Goal: Task Accomplishment & Management: Use online tool/utility

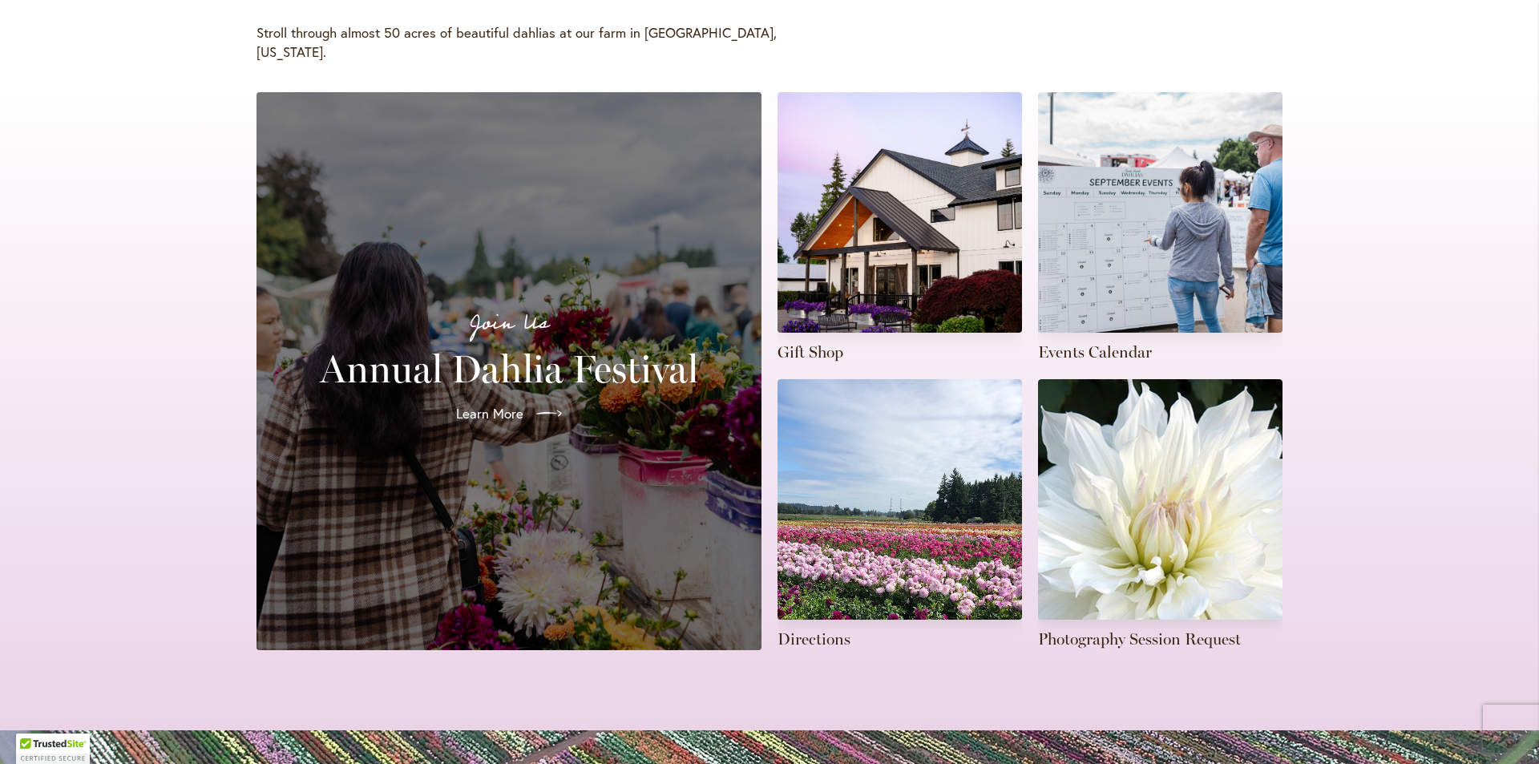
scroll to position [321, 0]
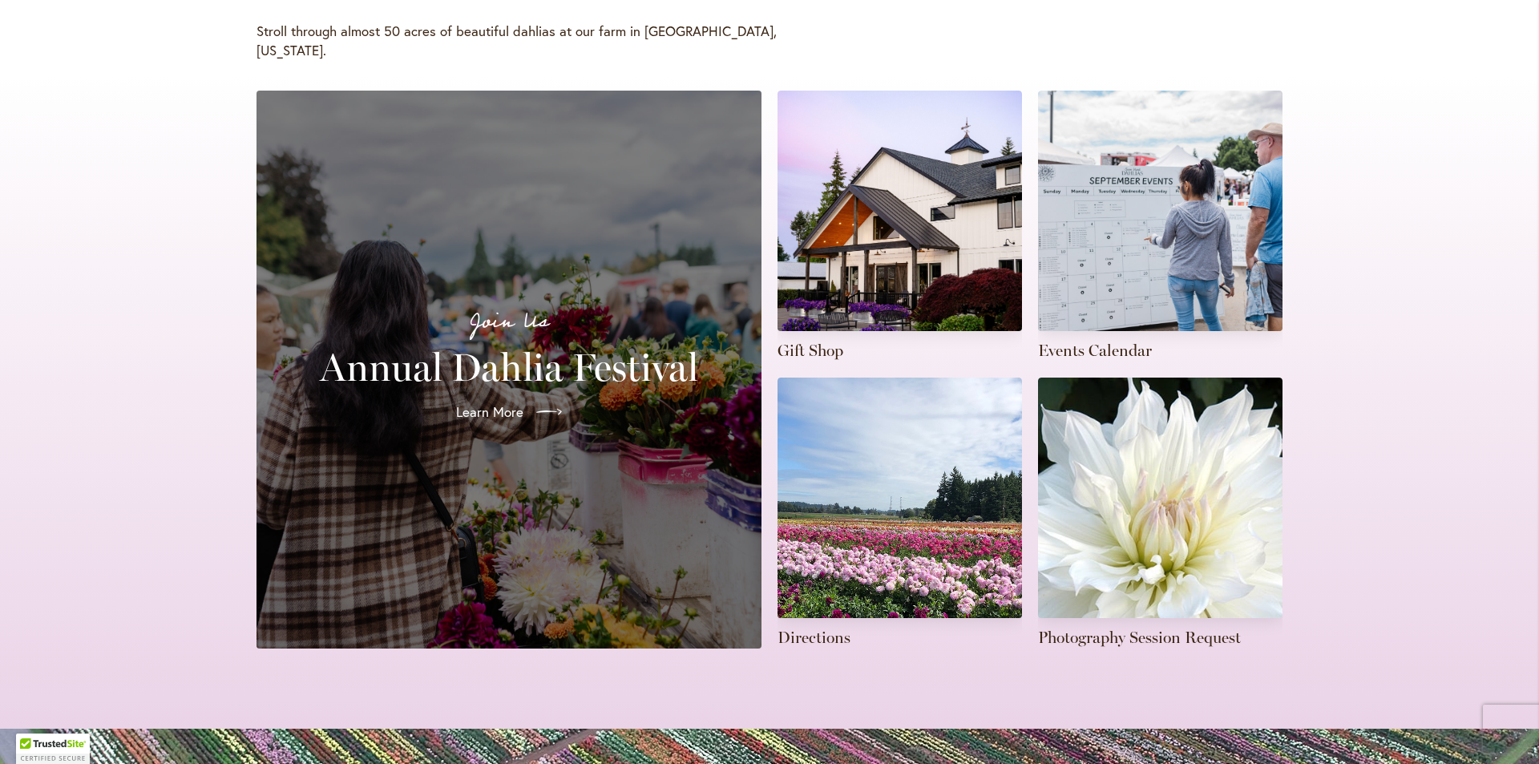
click at [610, 487] on div "Join Us Annual Dahlia Festival Learn More" at bounding box center [509, 369] width 467 height 519
click at [480, 402] on span "Learn More" at bounding box center [488, 411] width 67 height 19
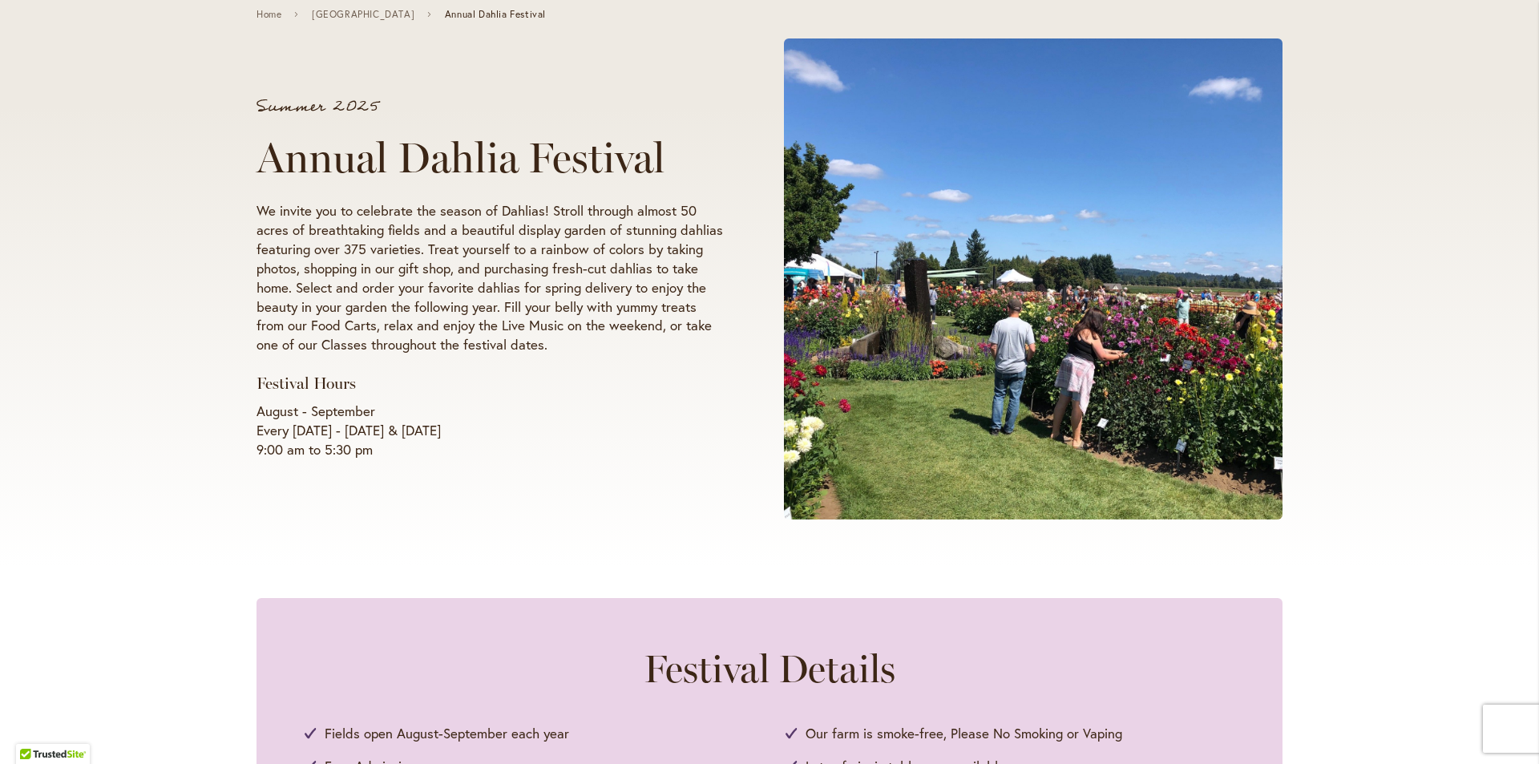
scroll to position [80, 0]
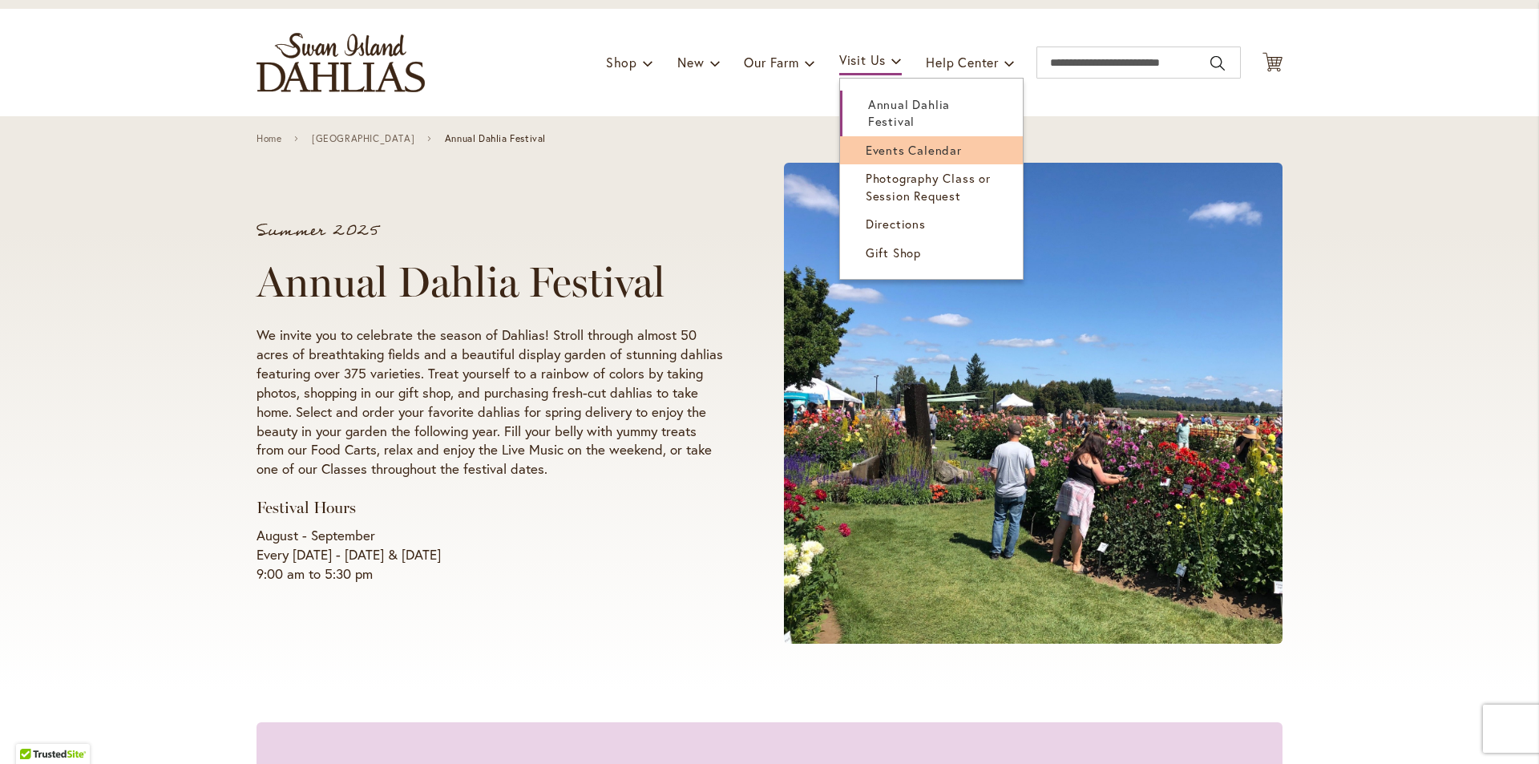
click at [883, 156] on span "Events Calendar" at bounding box center [914, 150] width 96 height 16
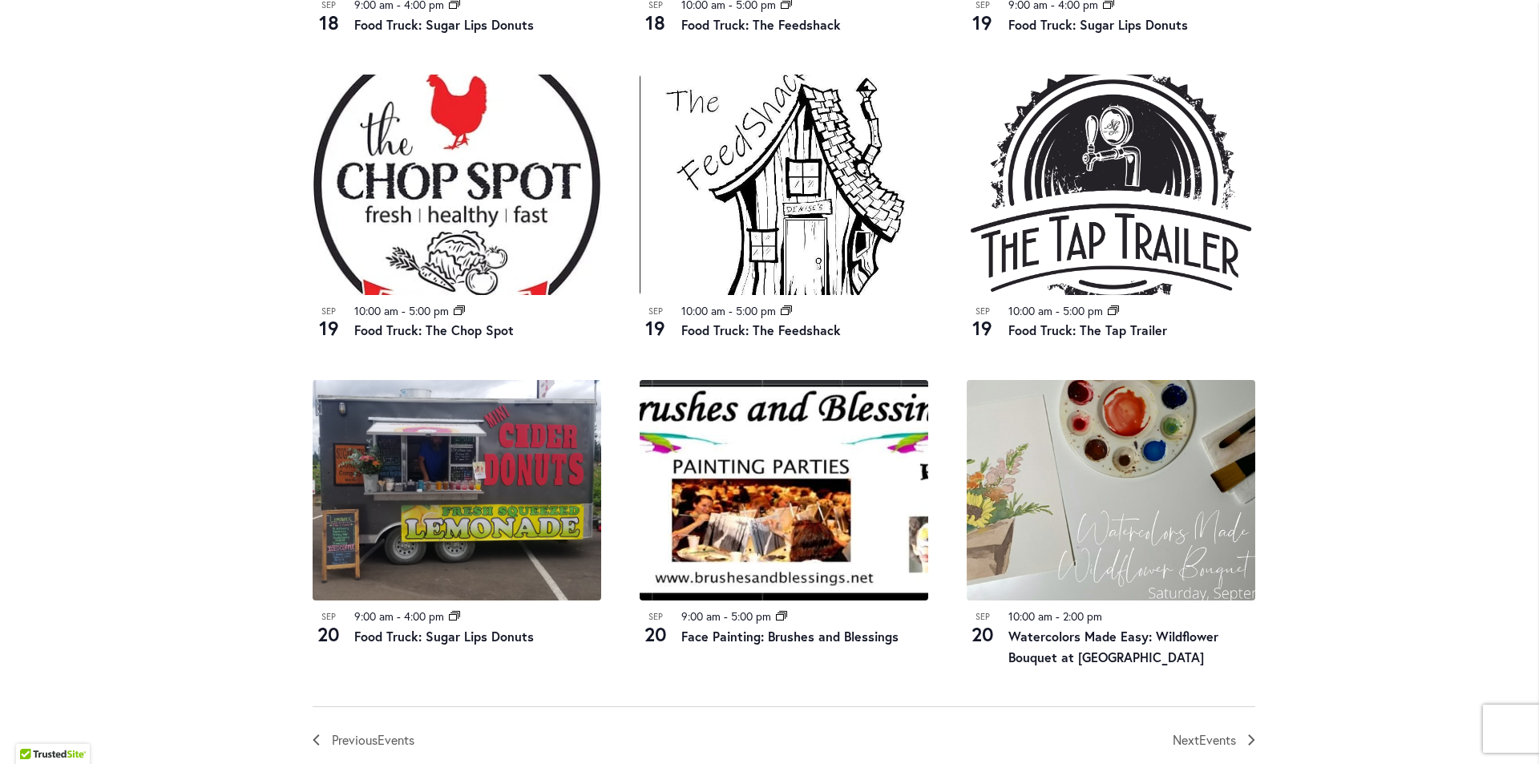
scroll to position [1764, 0]
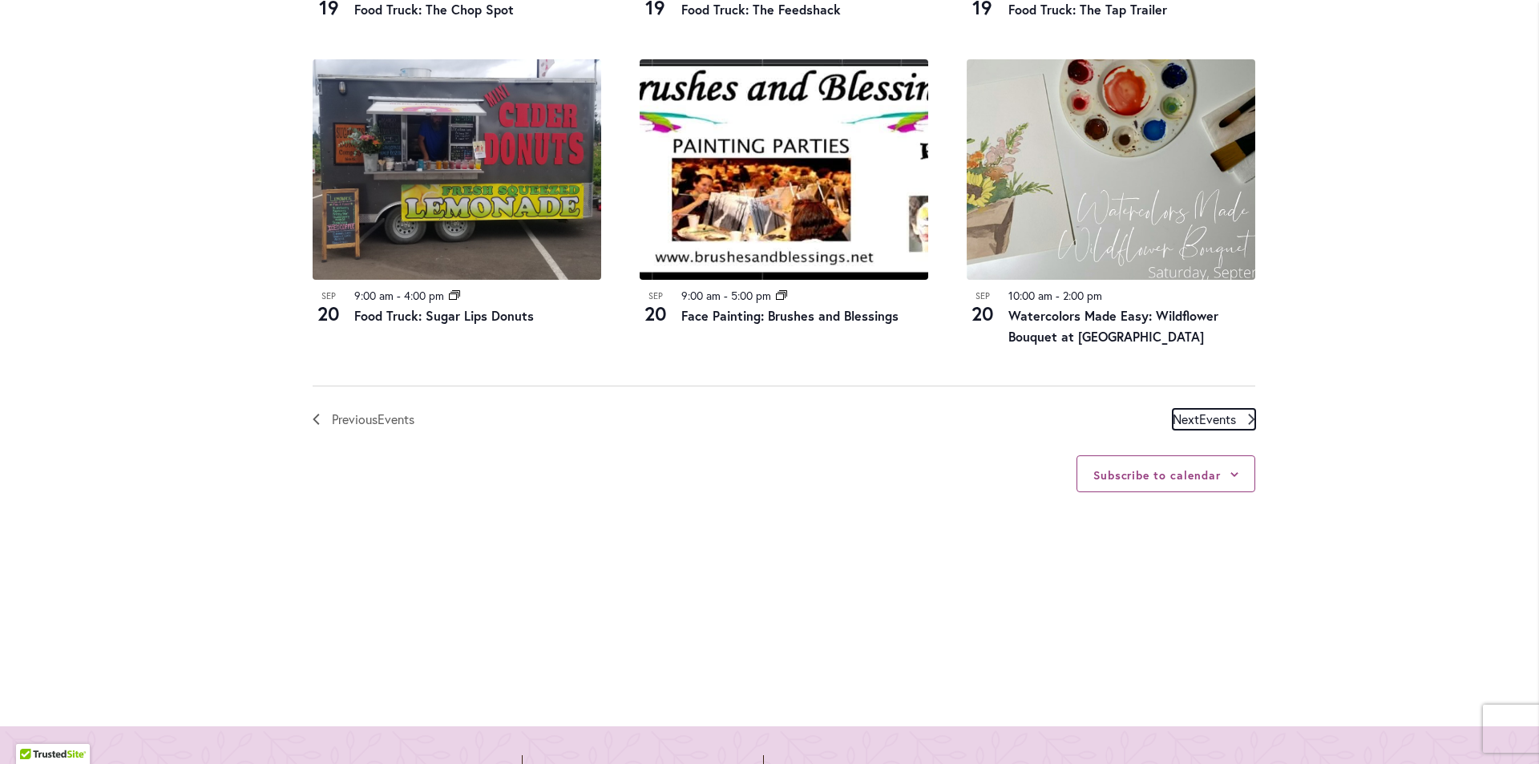
click at [1189, 416] on span "Next Events" at bounding box center [1204, 419] width 63 height 21
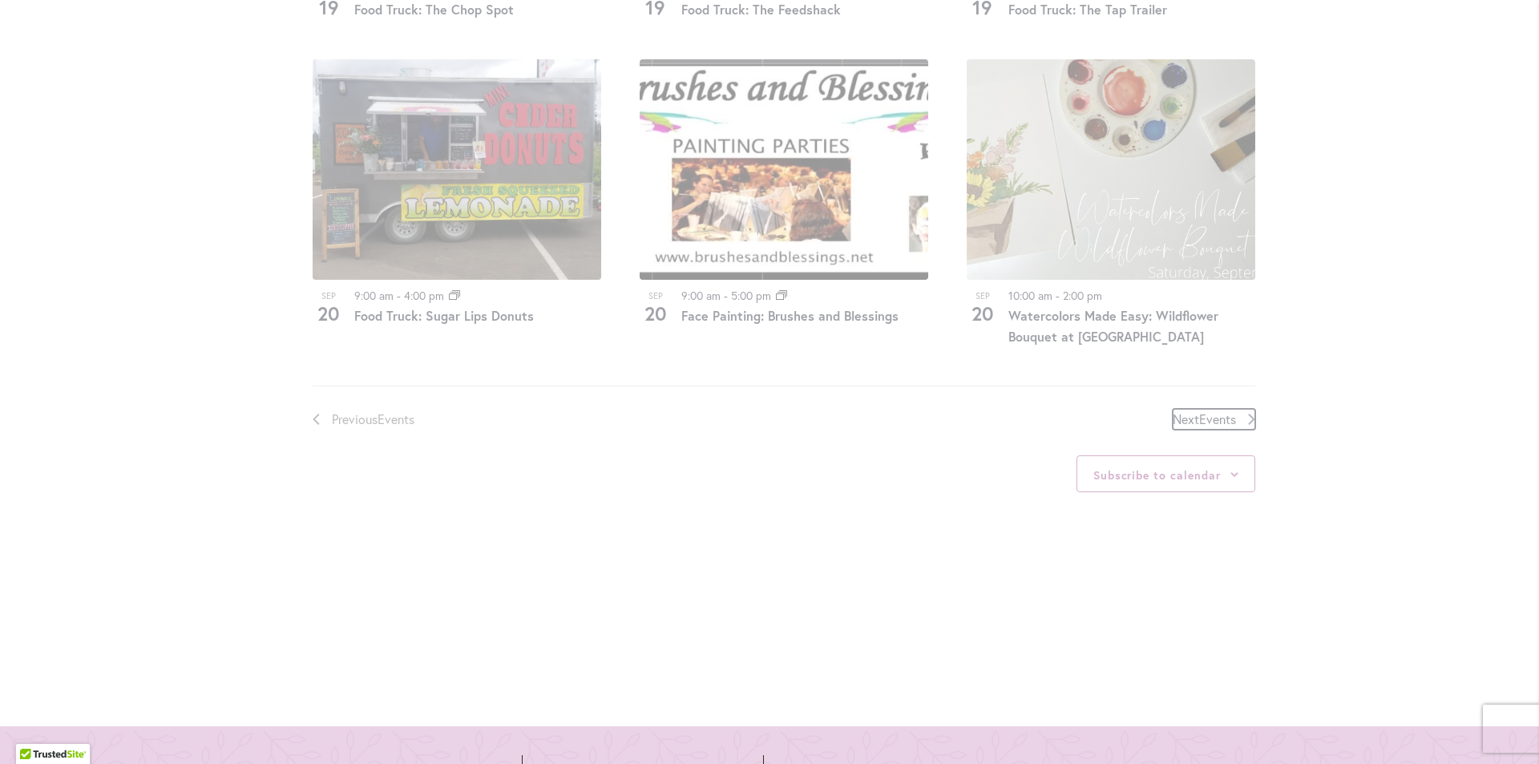
scroll to position [790, 0]
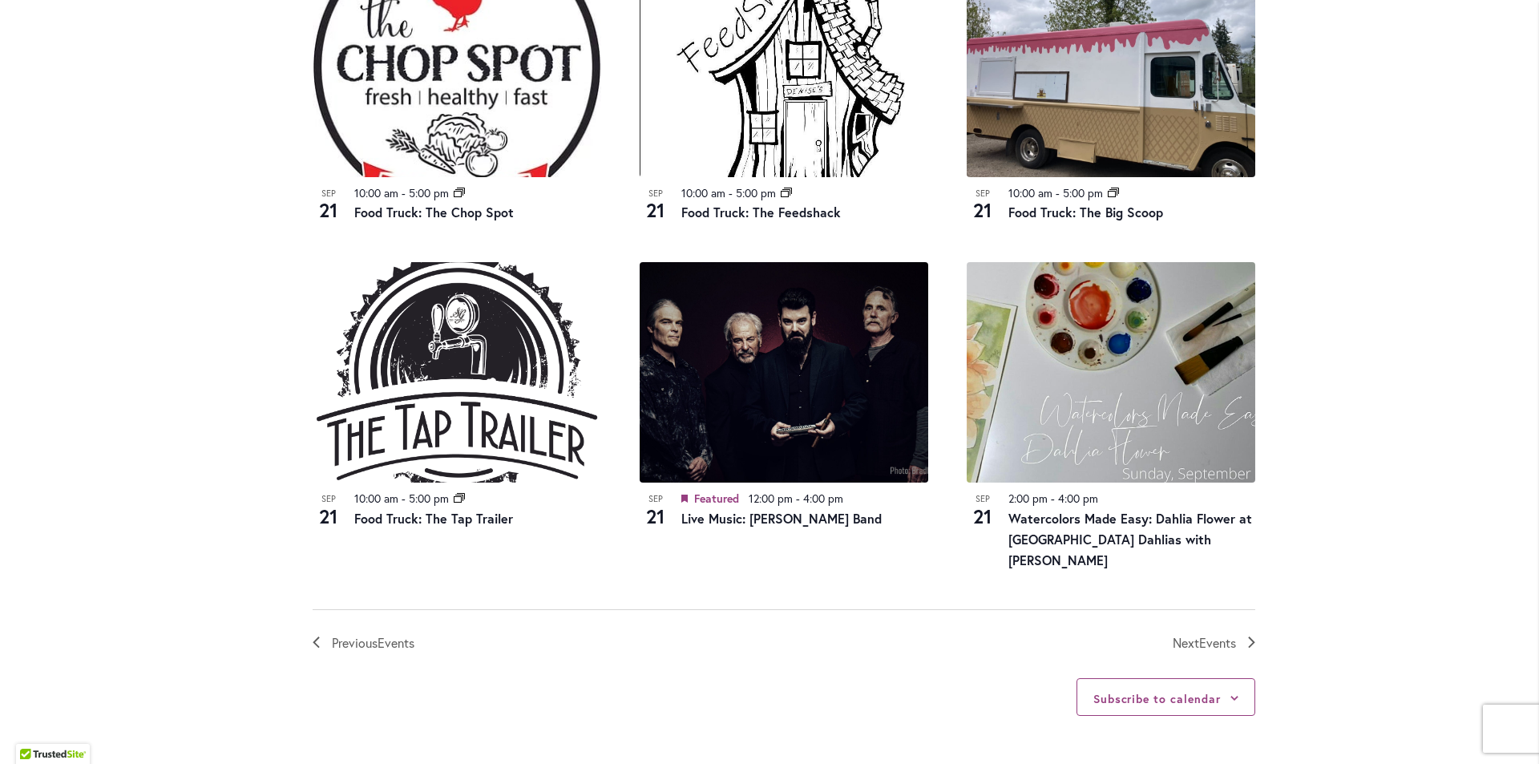
scroll to position [1592, 0]
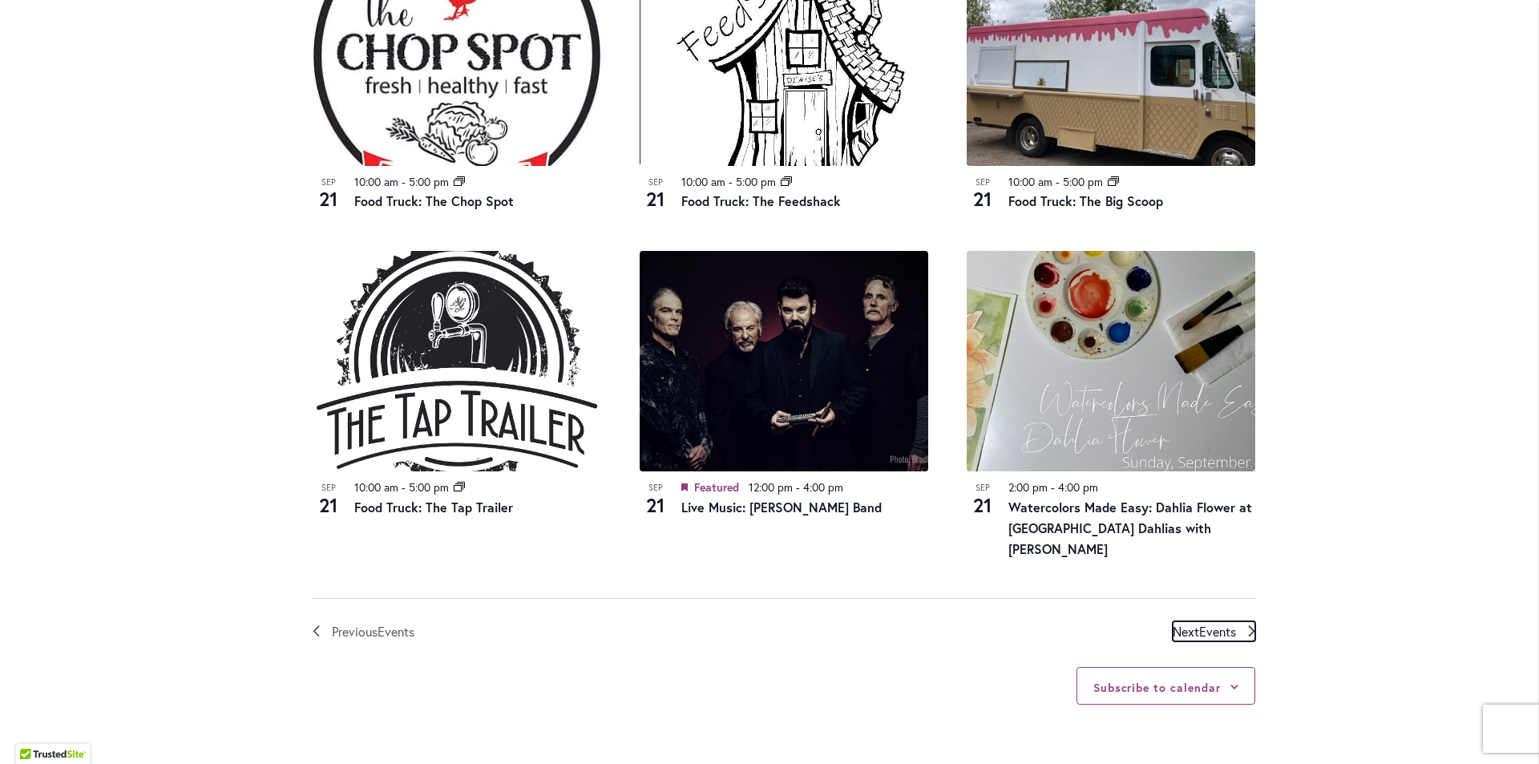
click at [1230, 623] on span "Events" at bounding box center [1217, 631] width 37 height 17
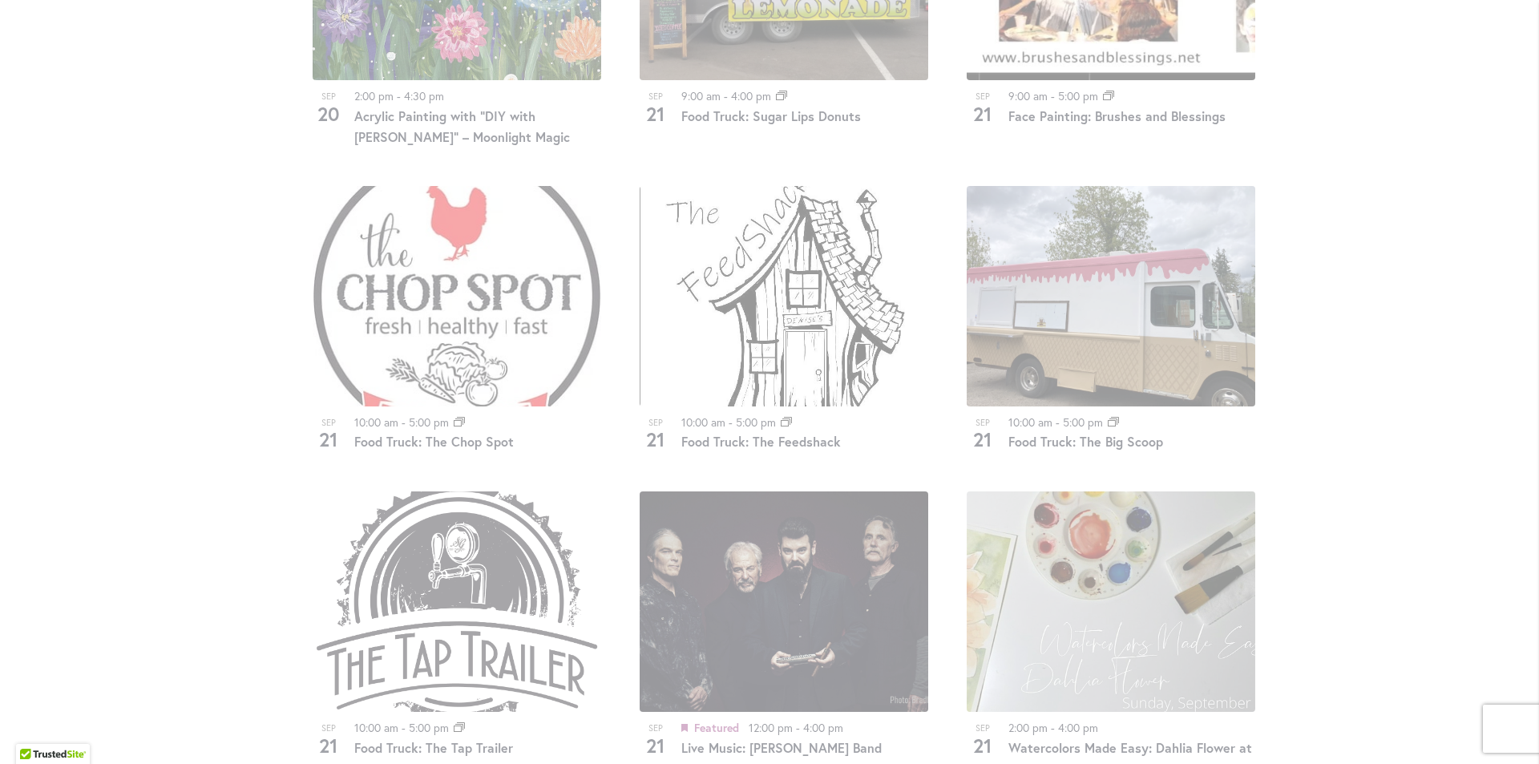
scroll to position [1752, 0]
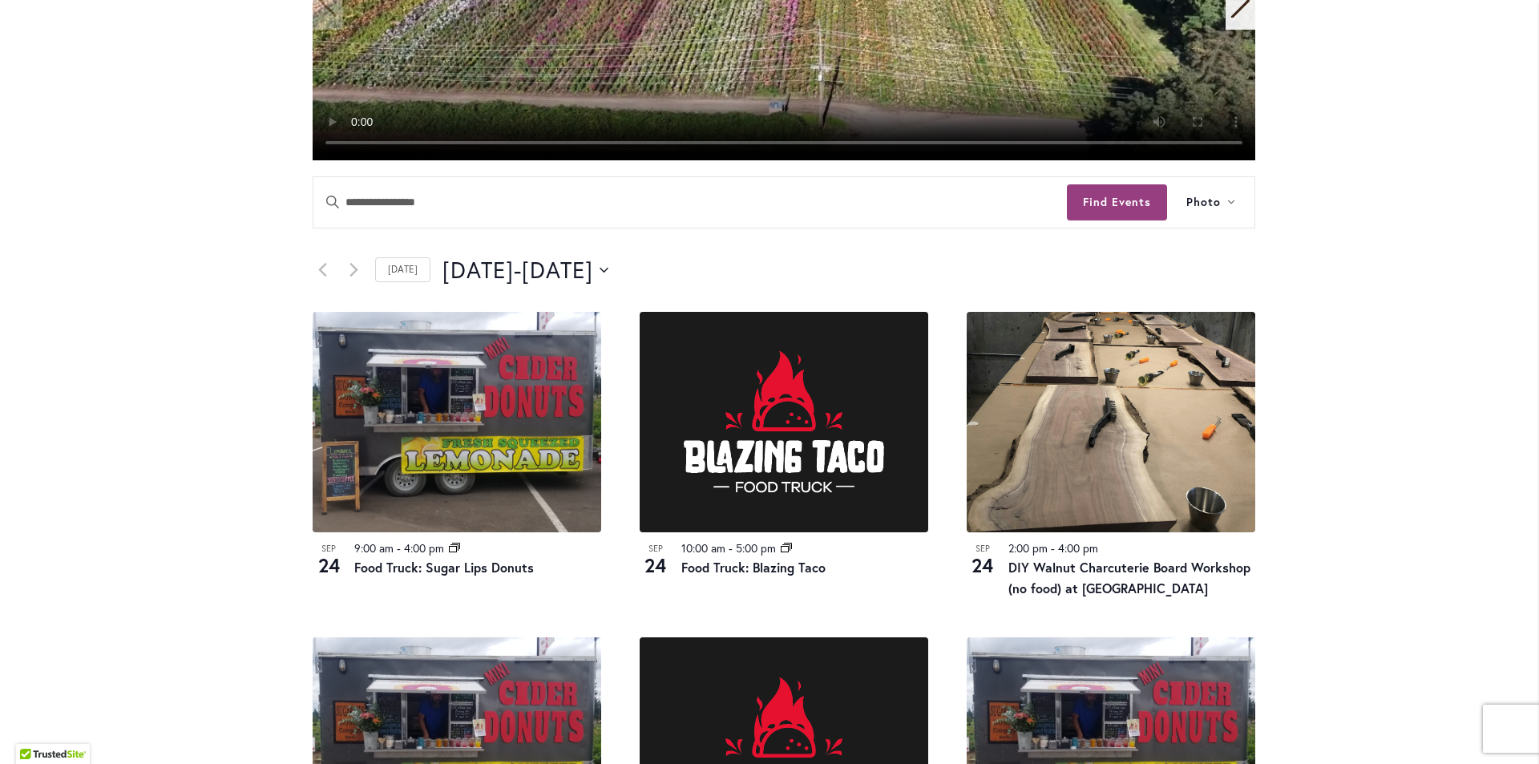
scroll to position [447, 0]
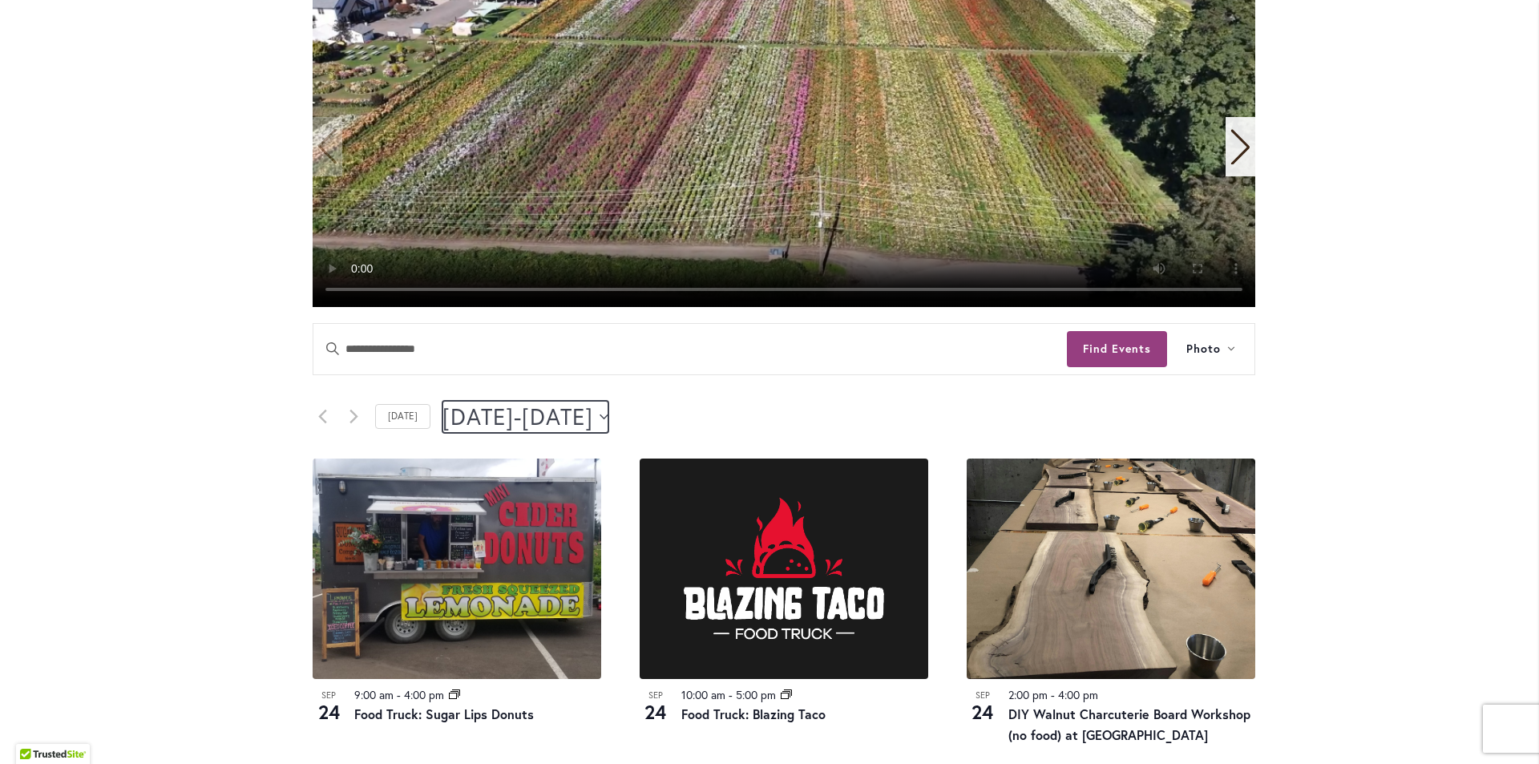
click at [608, 414] on icon "Click to toggle datepicker" at bounding box center [604, 417] width 9 height 6
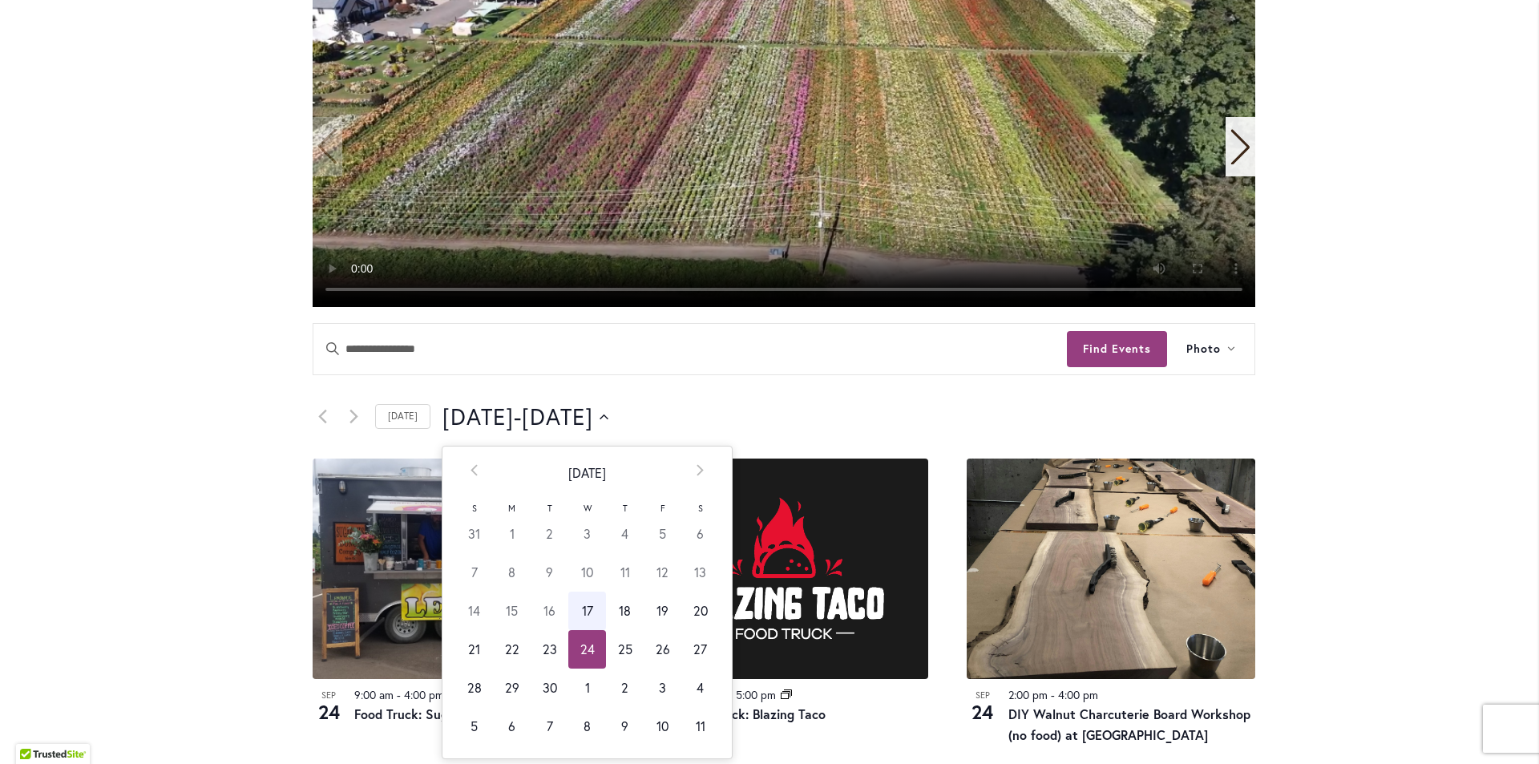
click at [683, 635] on td "27" at bounding box center [700, 649] width 38 height 38
type input "*********"
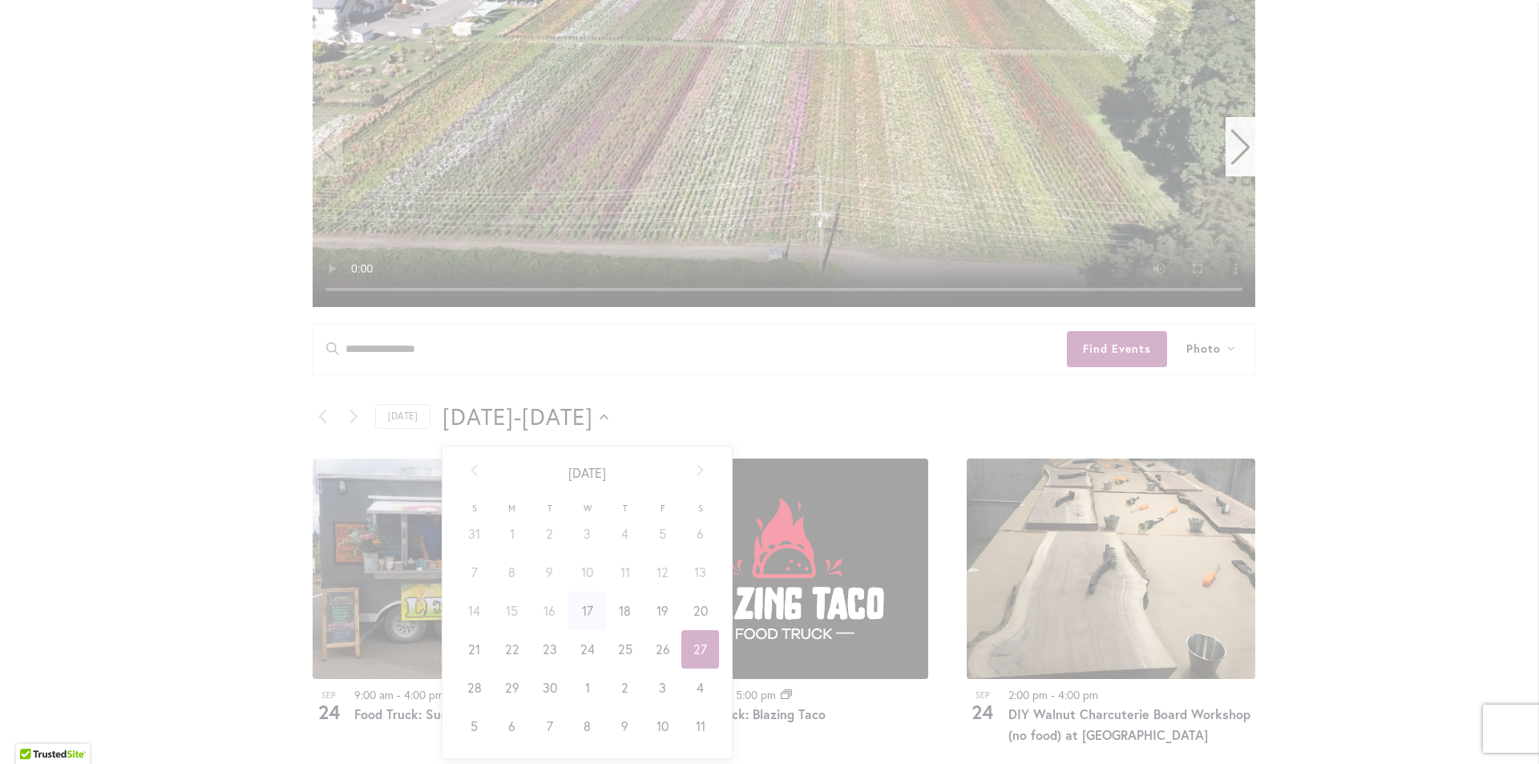
scroll to position [0, 64]
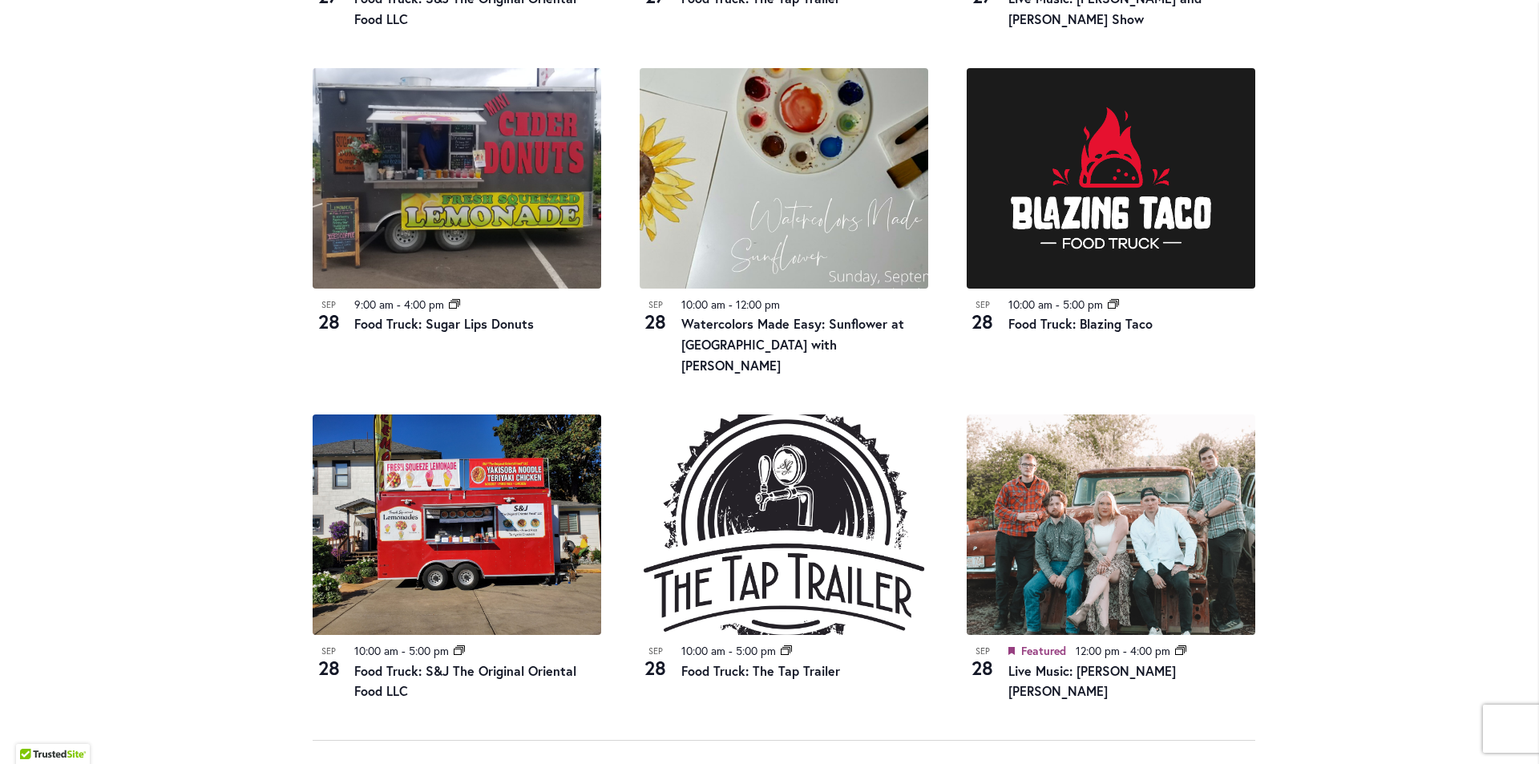
scroll to position [1249, 0]
